Goal: Information Seeking & Learning: Learn about a topic

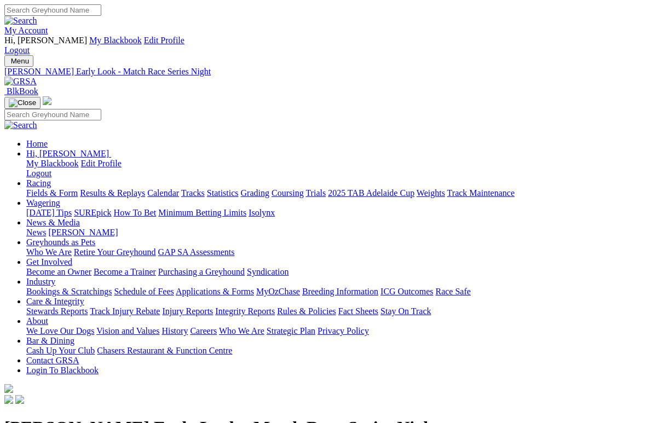
click at [51, 178] on link "Racing" at bounding box center [38, 182] width 25 height 9
click at [49, 188] on link "Fields & Form" at bounding box center [51, 192] width 51 height 9
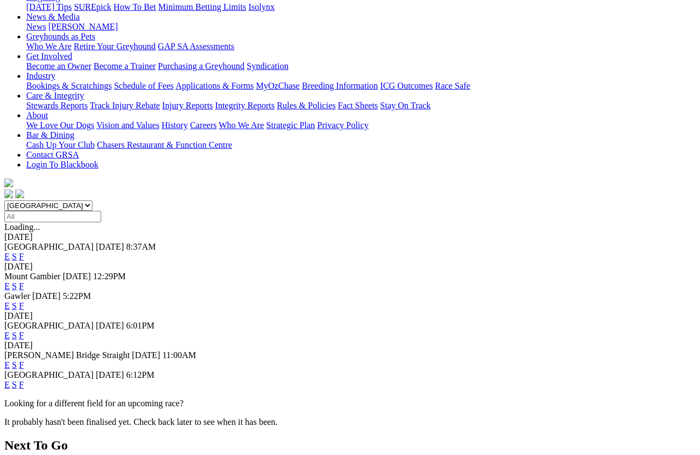
scroll to position [217, 0]
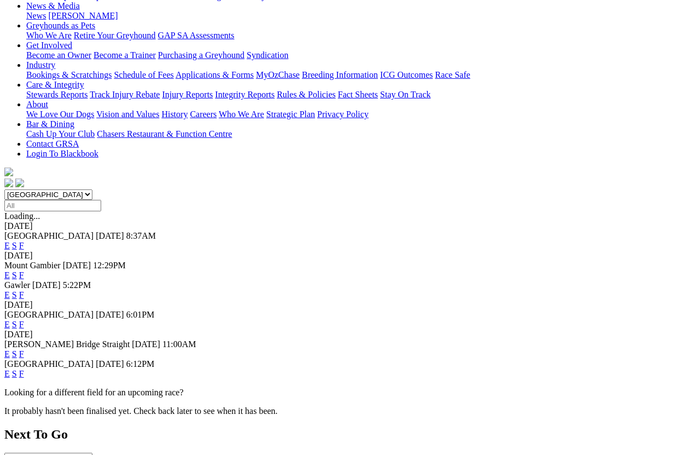
click at [24, 369] on link "F" at bounding box center [21, 373] width 5 height 9
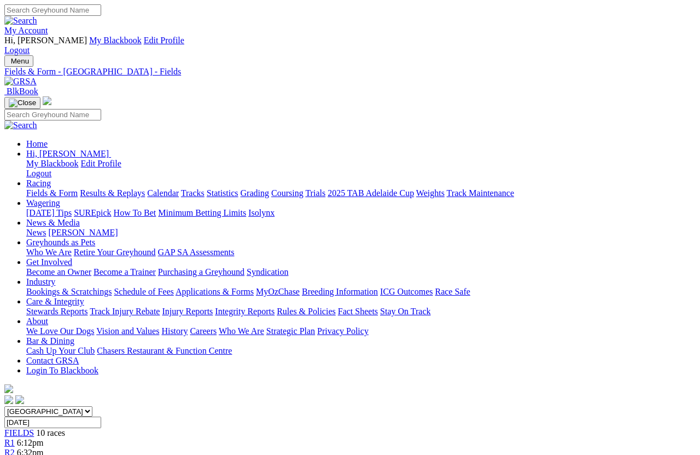
click at [130, 188] on link "Results & Replays" at bounding box center [112, 192] width 65 height 9
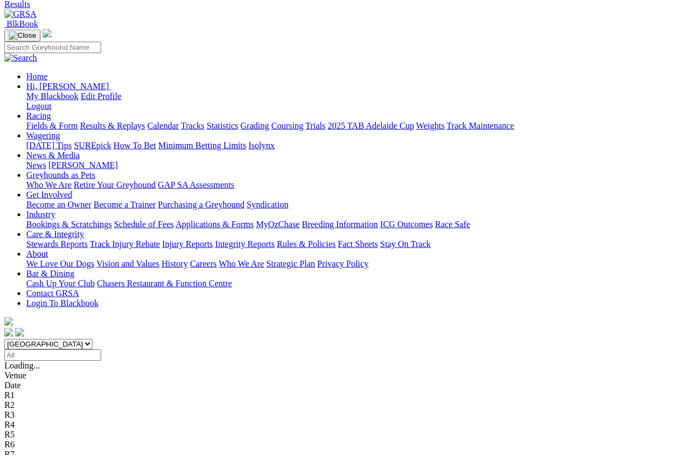
scroll to position [68, 0]
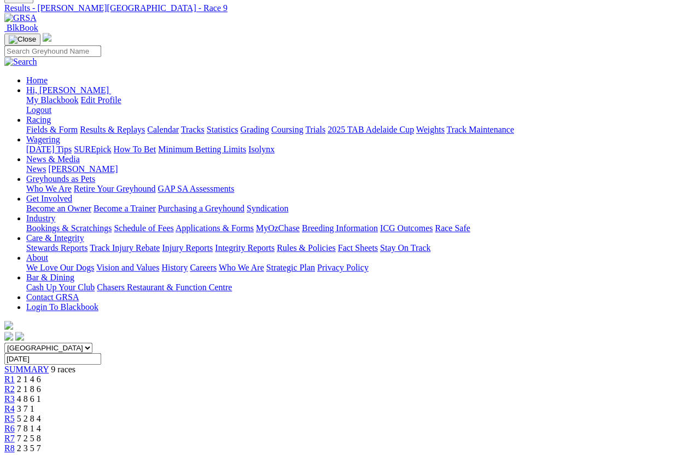
scroll to position [63, 0]
click at [564, 444] on div "R8 2 3 5 7" at bounding box center [350, 449] width 692 height 10
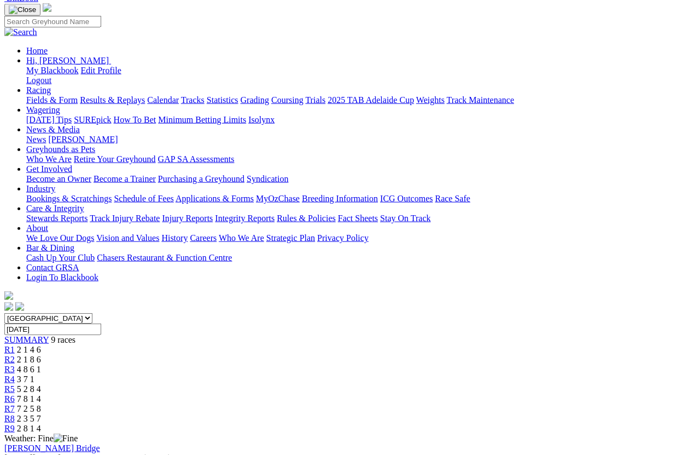
scroll to position [88, 0]
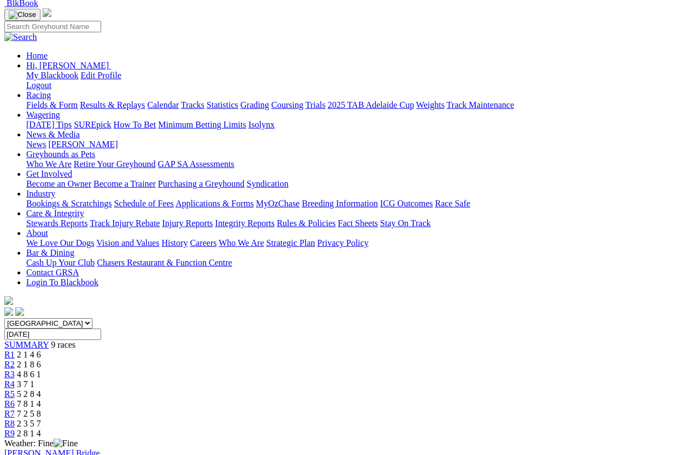
click at [15, 409] on link "R7" at bounding box center [9, 413] width 10 height 9
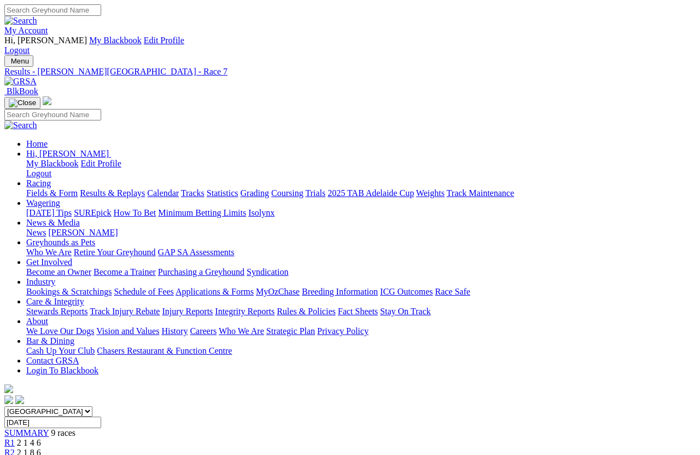
click at [239, 188] on link "Statistics" at bounding box center [223, 192] width 32 height 9
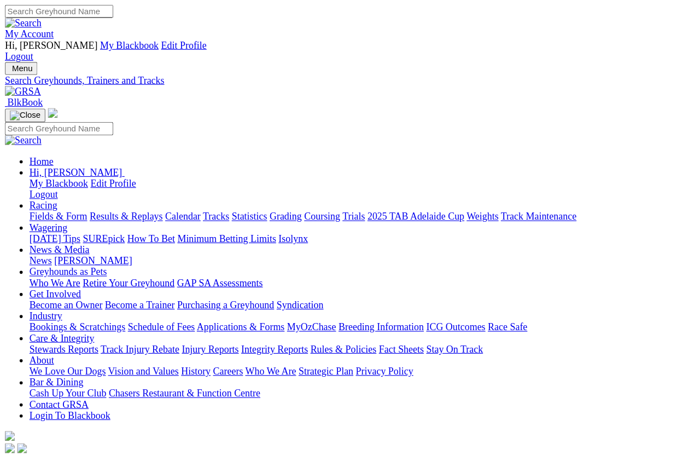
scroll to position [8, 0]
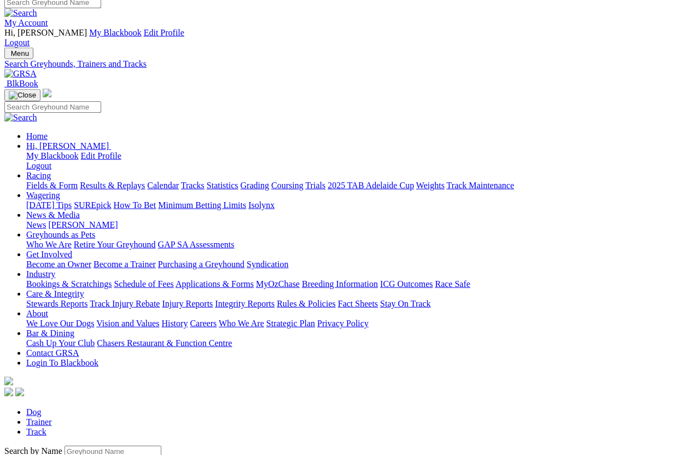
click at [65, 405] on input "Search by Greyhound name" at bounding box center [113, 450] width 97 height 11
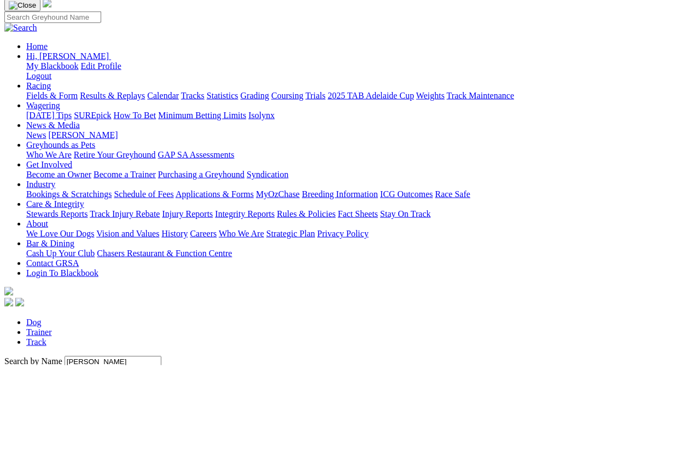
scroll to position [97, 0]
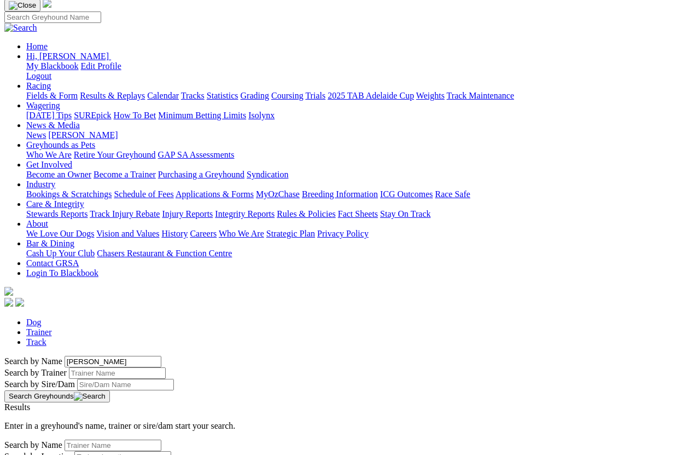
type input "Zinfandel oompa"
click at [110, 390] on button "Search Greyhounds" at bounding box center [57, 396] width 106 height 12
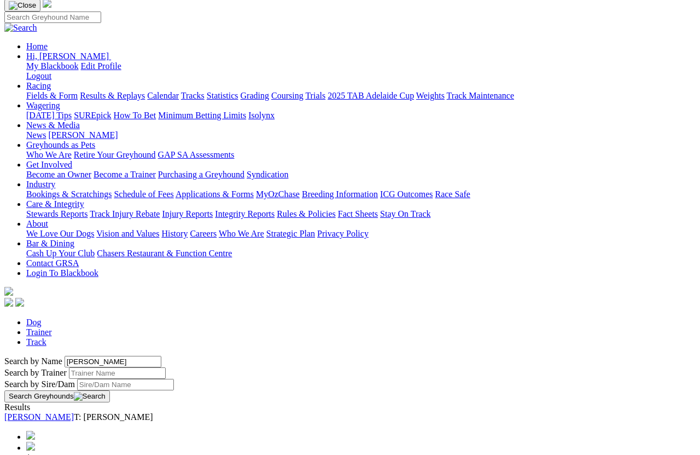
click at [74, 405] on link "Zinfandel Oompa" at bounding box center [38, 416] width 69 height 9
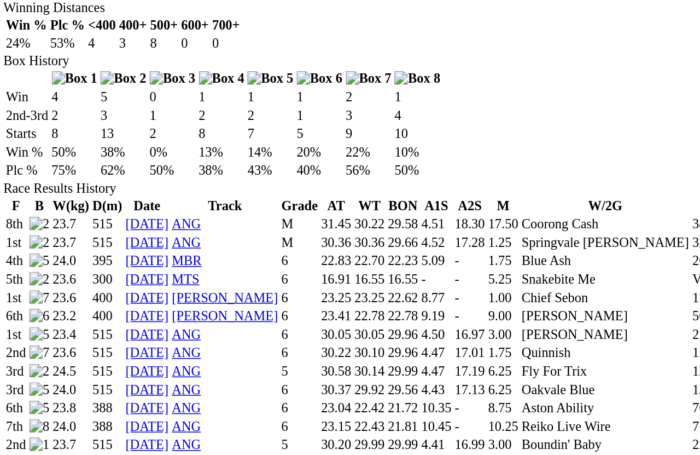
scroll to position [731, 0]
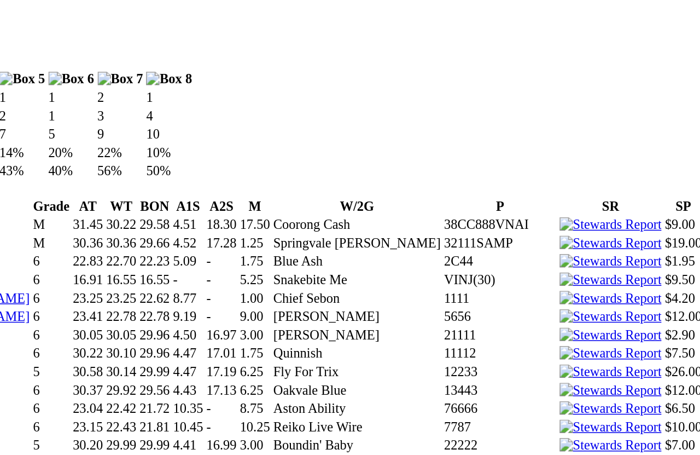
click at [624, 395] on img at bounding box center [650, 400] width 47 height 10
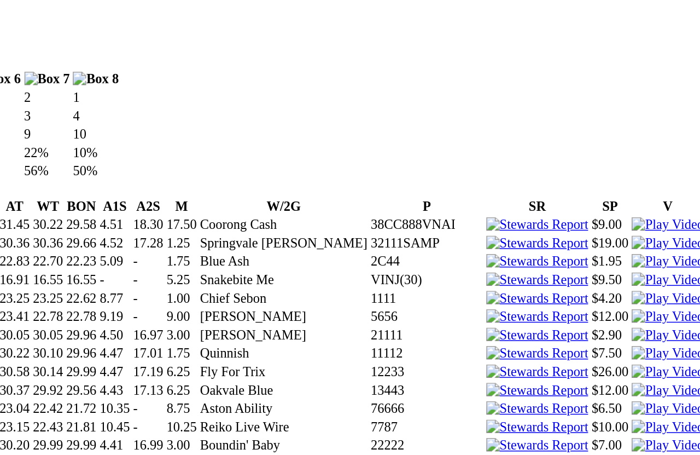
click at [624, 405] on img at bounding box center [650, 424] width 47 height 10
click at [624, 405] on img at bounding box center [650, 460] width 47 height 10
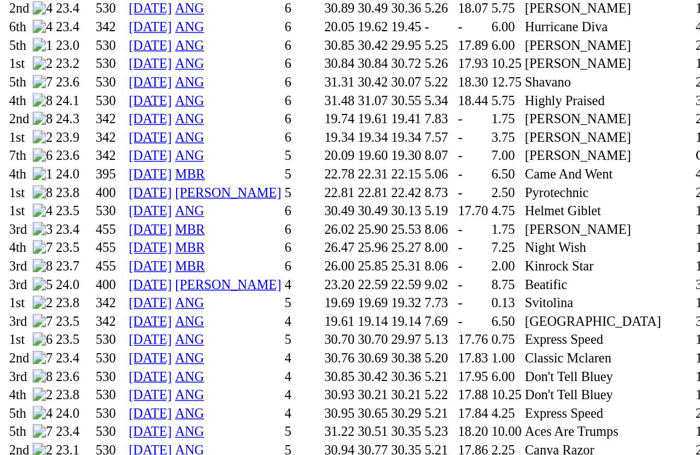
scroll to position [1070, 0]
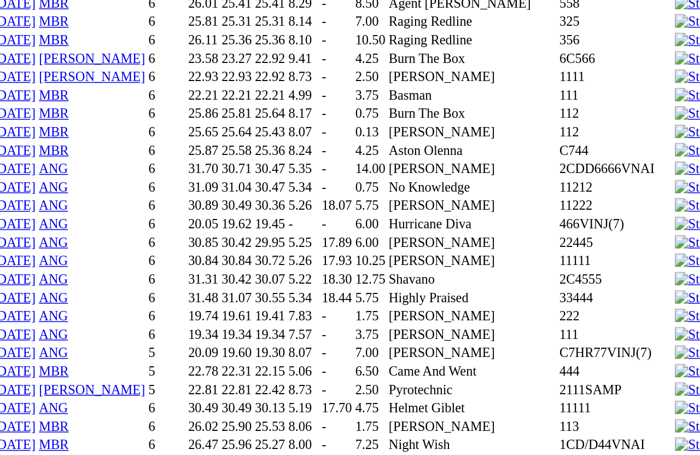
scroll to position [941, 0]
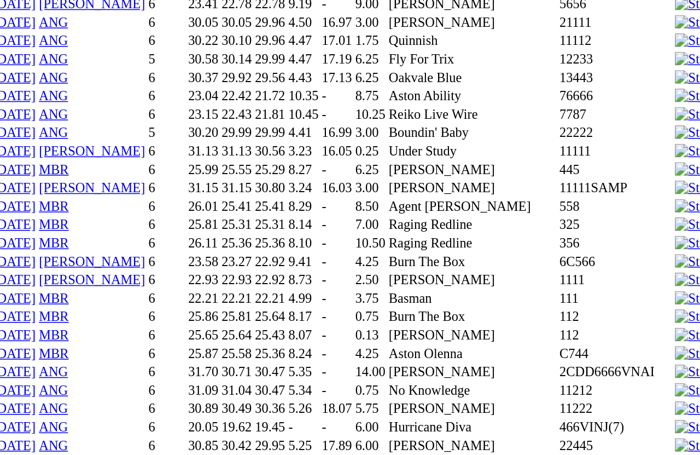
scroll to position [935, 0]
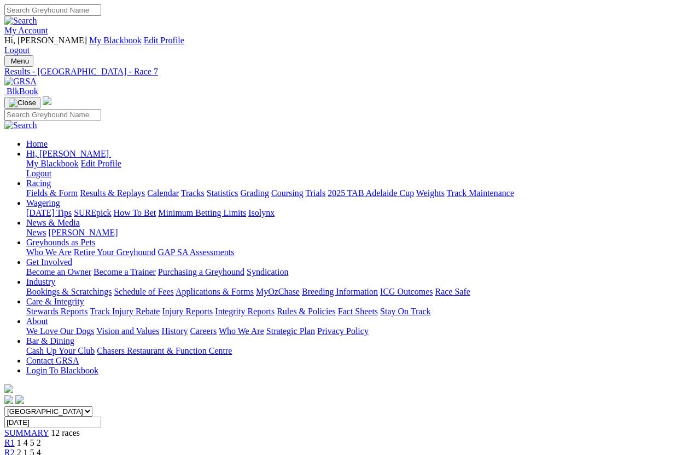
scroll to position [42, 0]
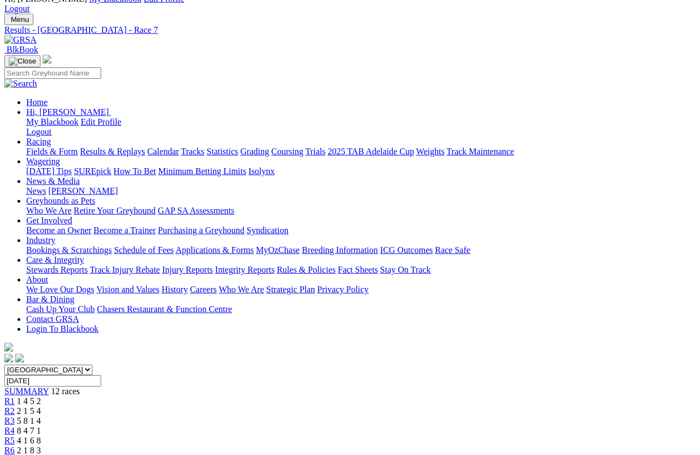
click at [15, 396] on link "R1" at bounding box center [9, 400] width 10 height 9
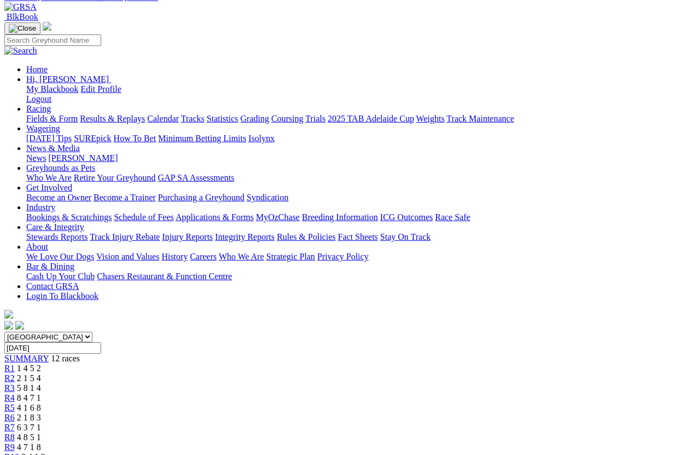
scroll to position [77, 0]
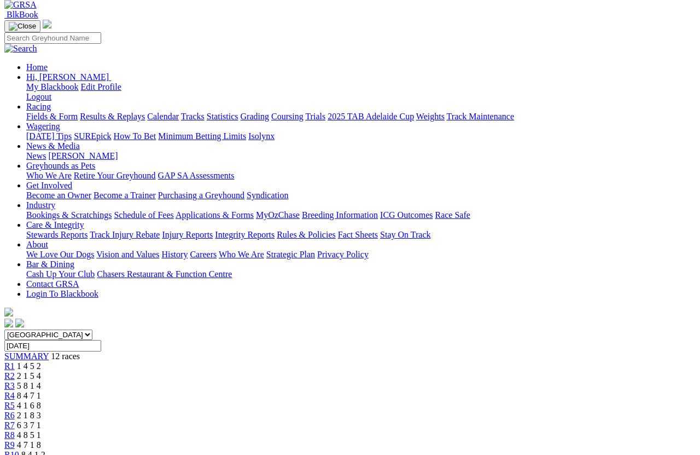
click at [15, 371] on span "R2" at bounding box center [9, 375] width 10 height 9
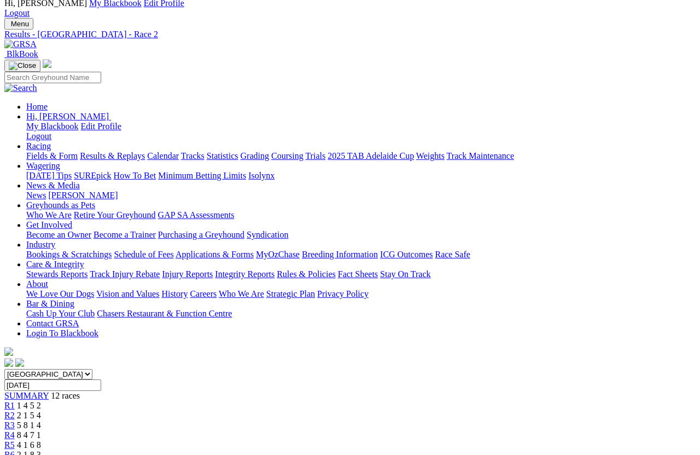
scroll to position [36, 0]
click at [15, 405] on link "R3" at bounding box center [9, 425] width 10 height 9
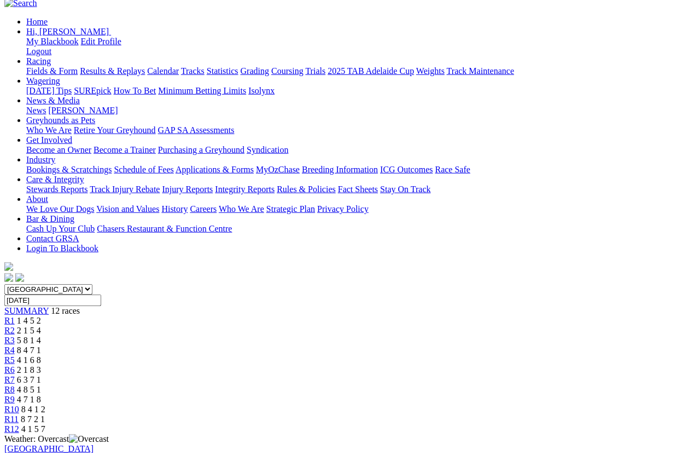
scroll to position [138, 0]
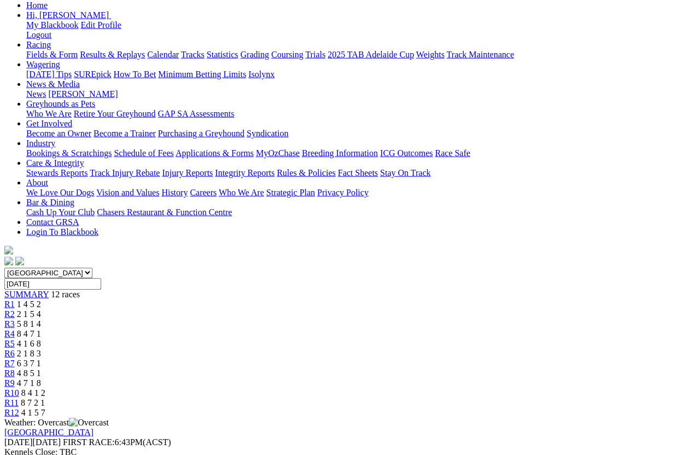
click at [15, 329] on link "R4" at bounding box center [9, 333] width 10 height 9
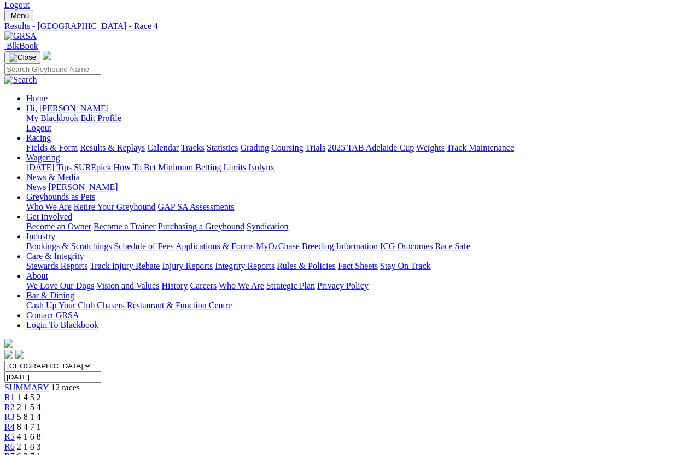
scroll to position [45, 0]
click at [15, 432] on span "R5" at bounding box center [9, 436] width 10 height 9
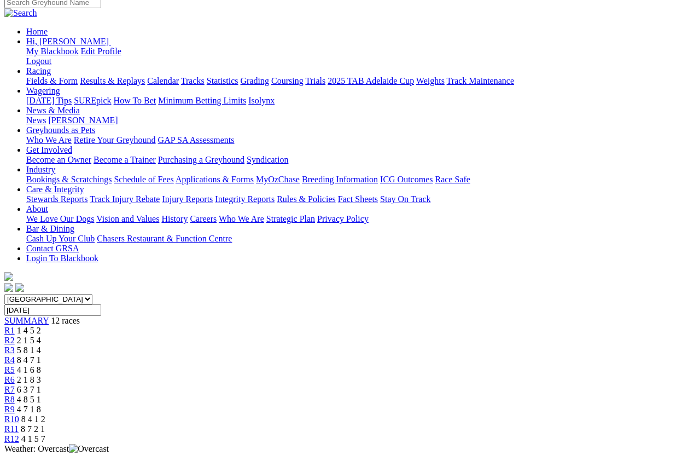
scroll to position [109, 0]
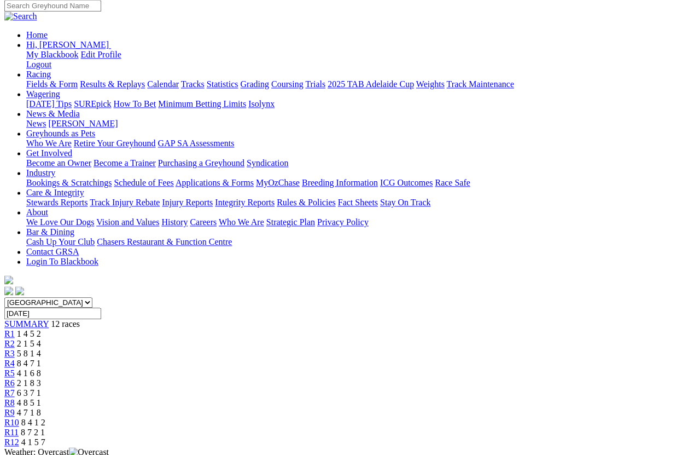
click at [41, 378] on span "2 1 8 3" at bounding box center [29, 382] width 24 height 9
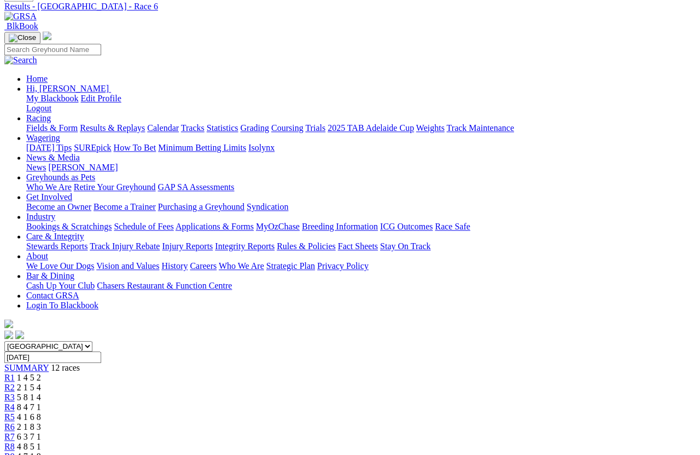
scroll to position [65, 0]
click at [15, 432] on link "R7" at bounding box center [9, 436] width 10 height 9
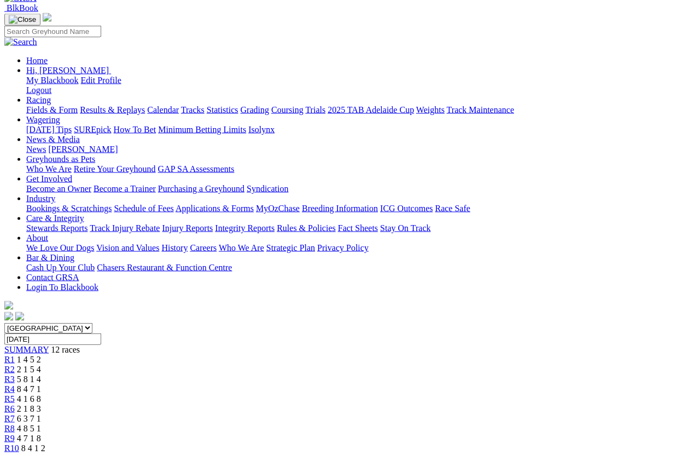
scroll to position [84, 0]
click at [15, 423] on span "R8" at bounding box center [9, 427] width 10 height 9
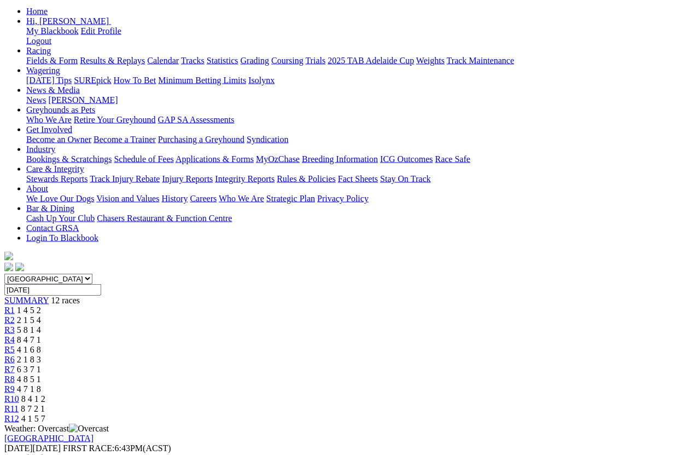
scroll to position [132, 0]
click at [15, 384] on link "R9" at bounding box center [9, 388] width 10 height 9
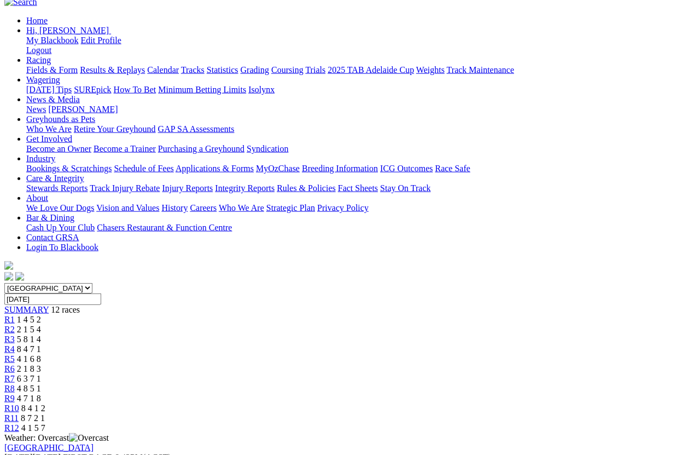
scroll to position [121, 0]
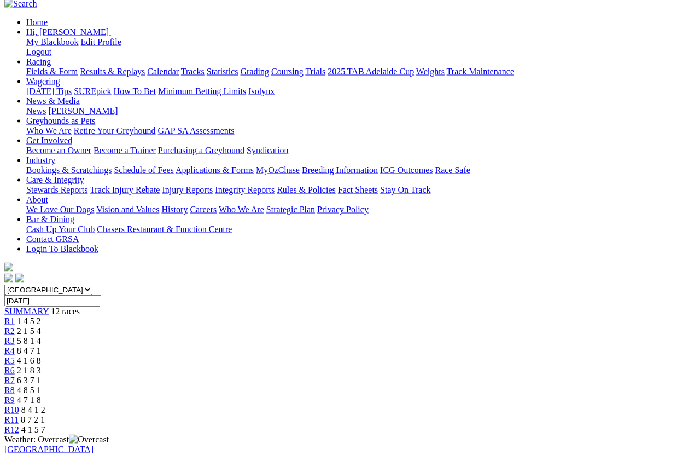
click at [19, 405] on link "R10" at bounding box center [11, 409] width 15 height 9
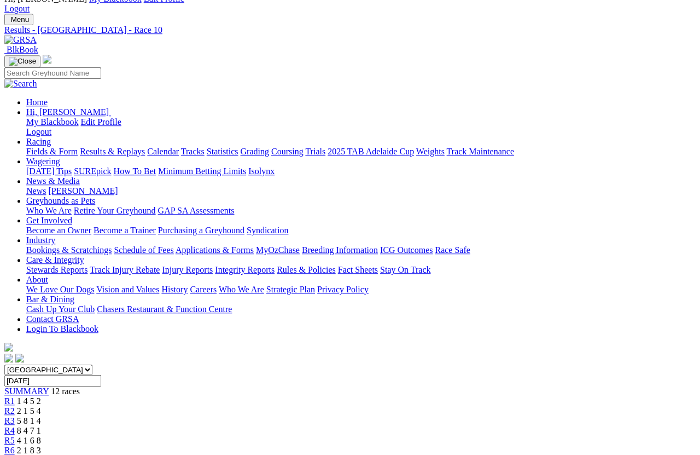
scroll to position [42, 0]
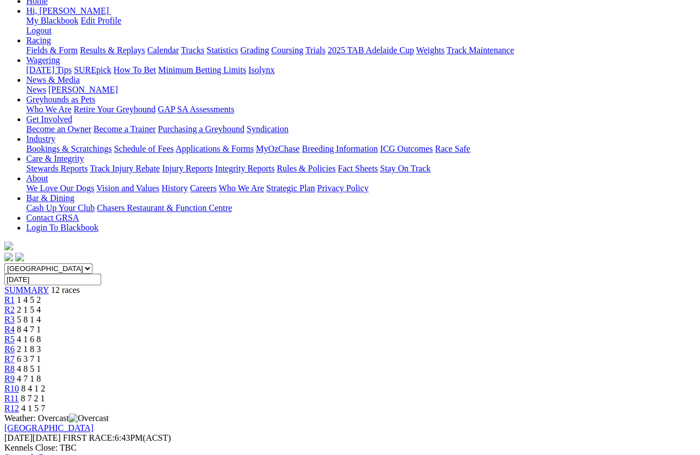
scroll to position [144, 0]
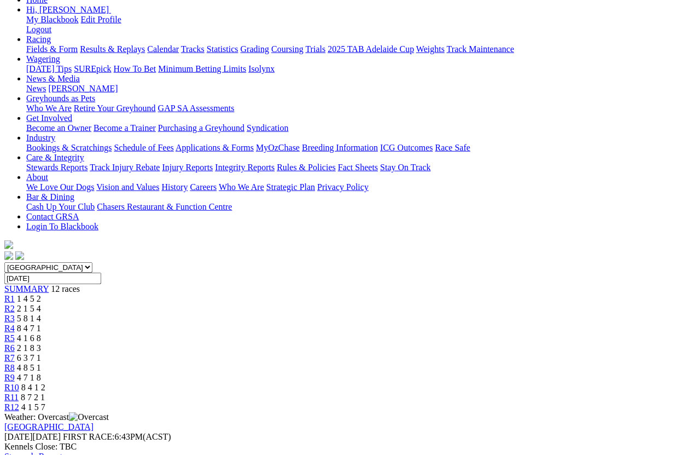
click at [19, 402] on link "R12" at bounding box center [11, 406] width 15 height 9
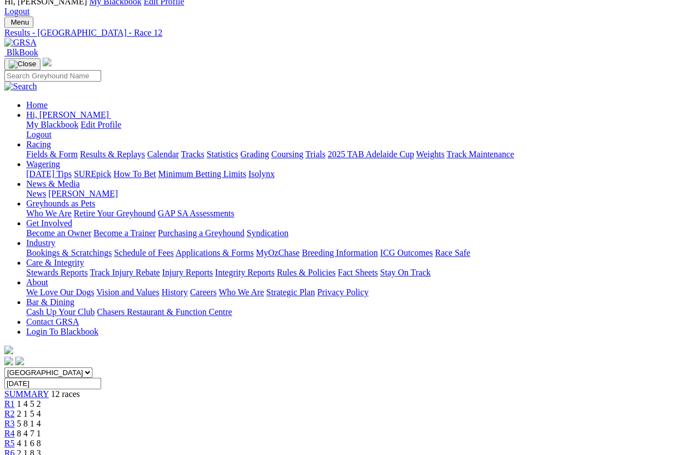
scroll to position [38, 0]
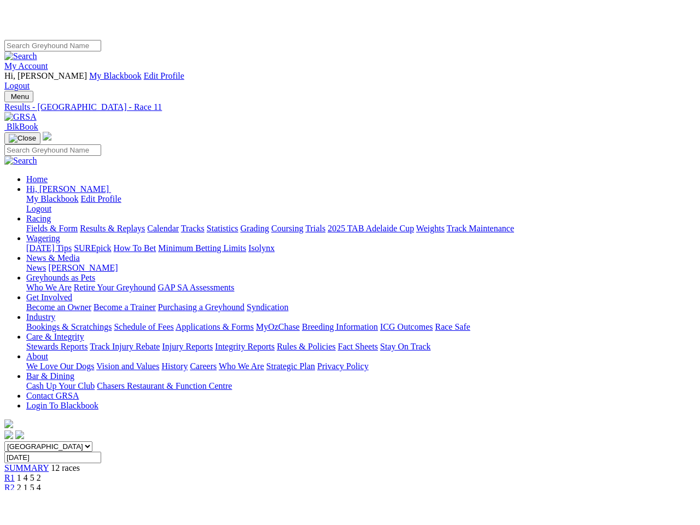
scroll to position [8, 0]
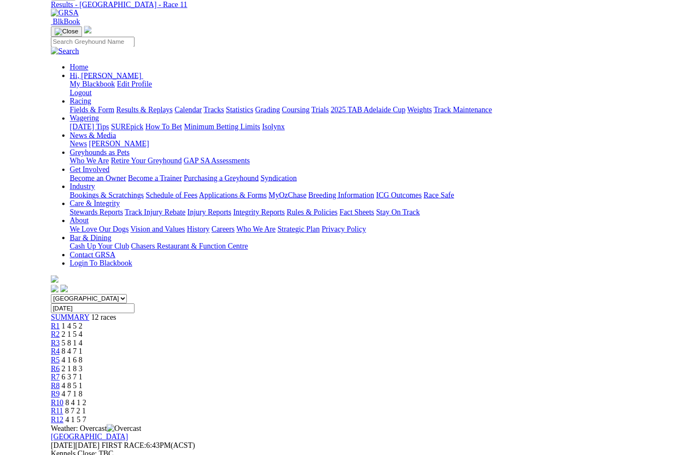
scroll to position [0, 0]
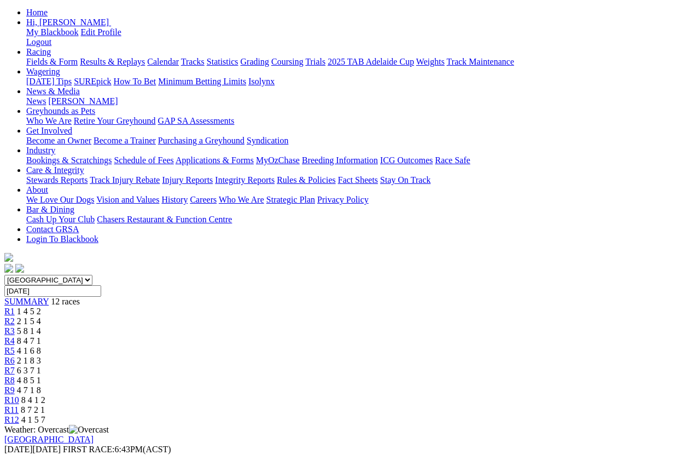
scroll to position [138, 0]
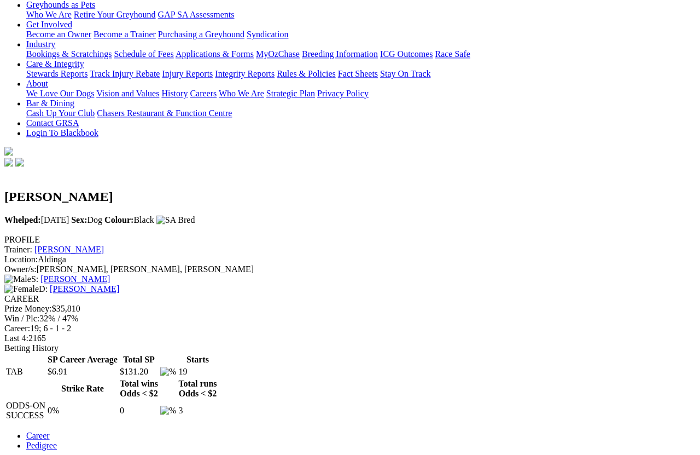
scroll to position [267, 0]
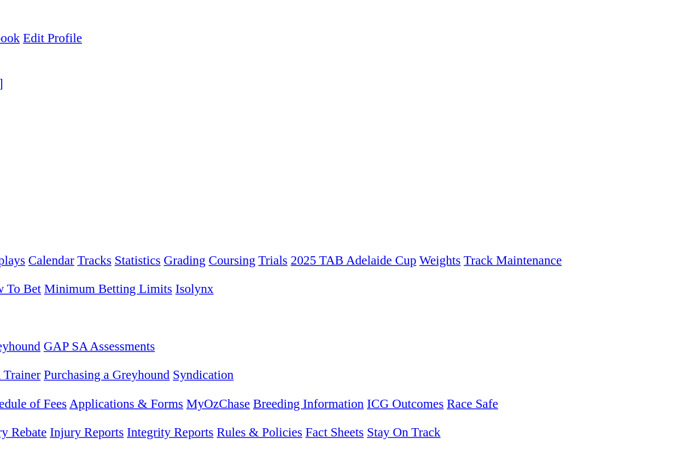
scroll to position [0, 0]
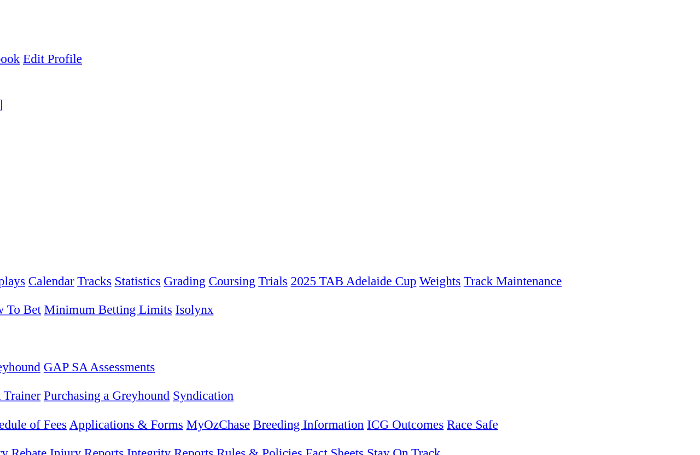
click at [223, 188] on link "Statistics" at bounding box center [223, 192] width 32 height 9
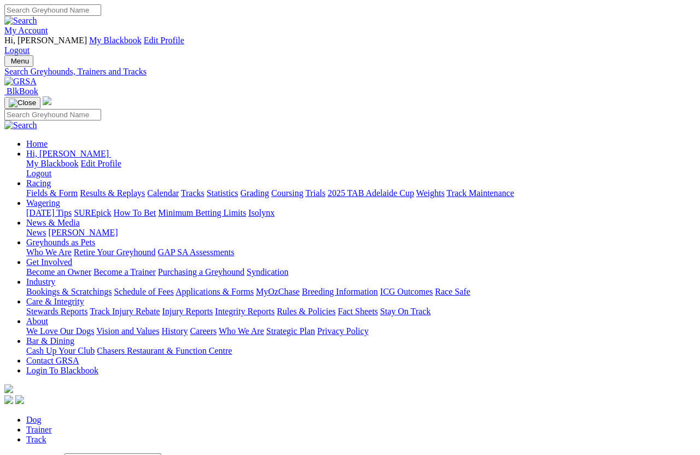
scroll to position [8, 0]
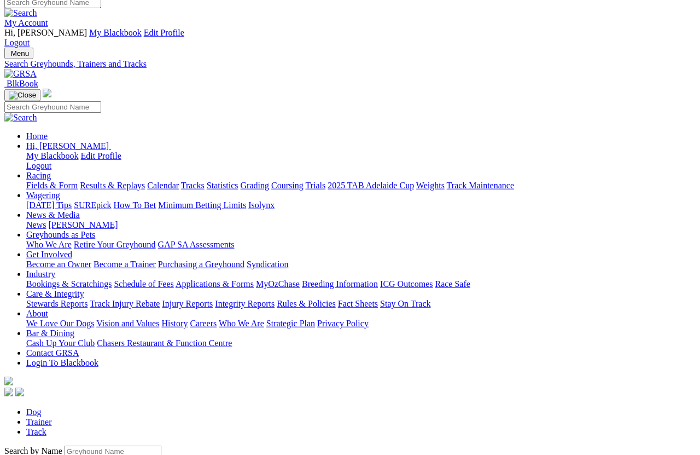
click at [65, 445] on input "Search by Greyhound name" at bounding box center [113, 450] width 97 height 11
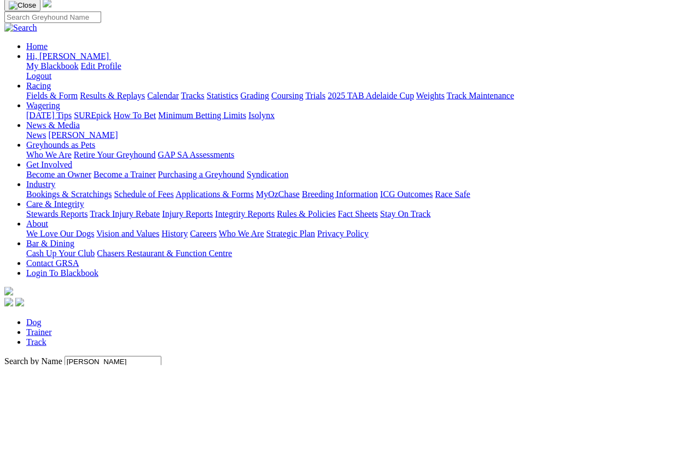
scroll to position [97, 0]
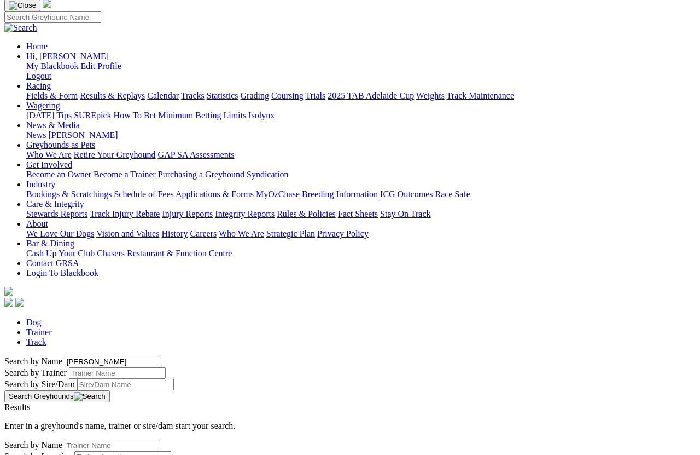
type input "[PERSON_NAME]"
click at [110, 390] on button "Search Greyhounds" at bounding box center [57, 396] width 106 height 12
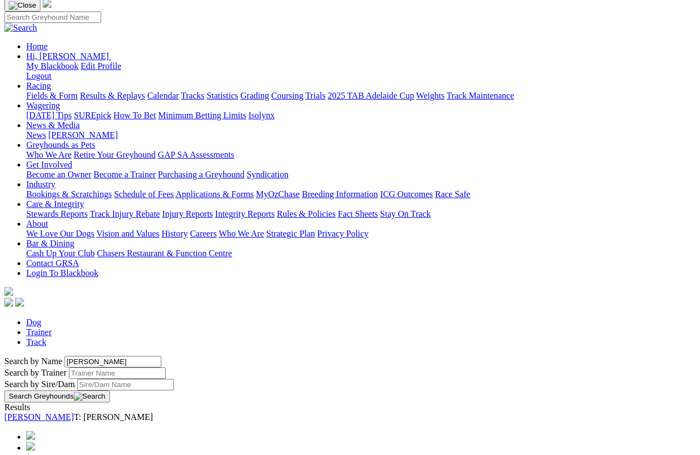
click at [74, 412] on link "[PERSON_NAME]" at bounding box center [38, 416] width 69 height 9
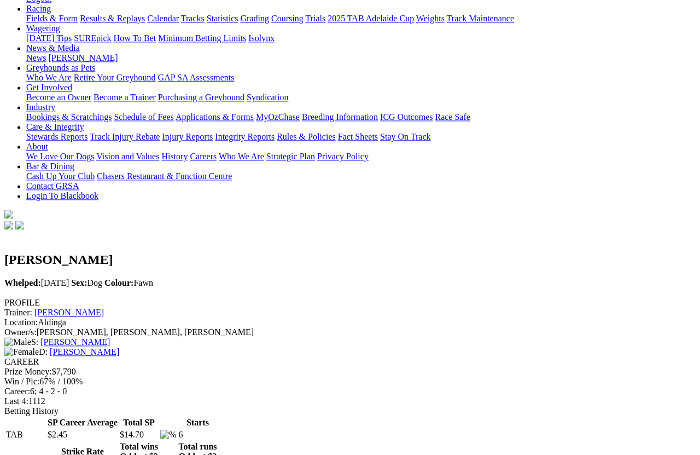
scroll to position [200, 0]
